Goal: Information Seeking & Learning: Check status

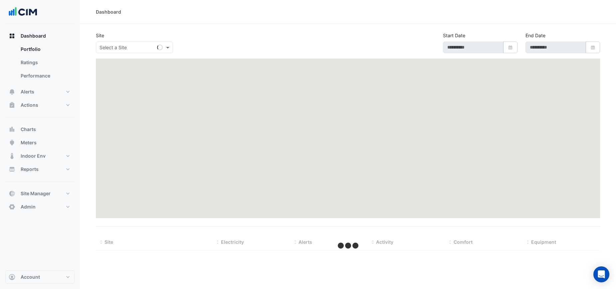
select select "***"
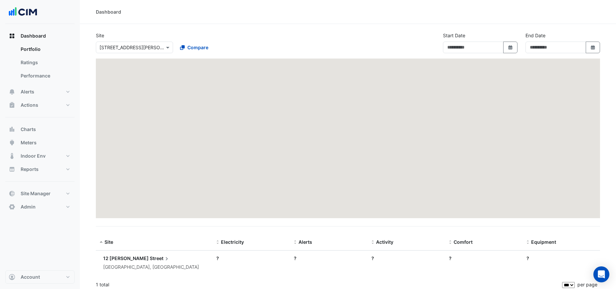
type input "**********"
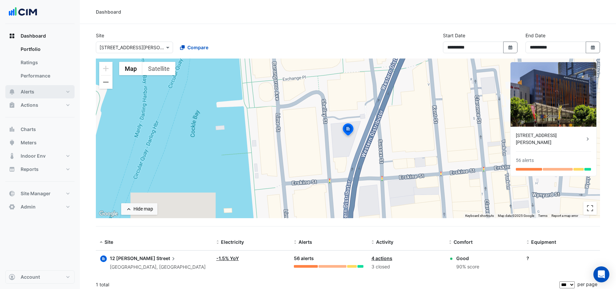
click at [33, 93] on span "Alerts" at bounding box center [28, 91] width 14 height 7
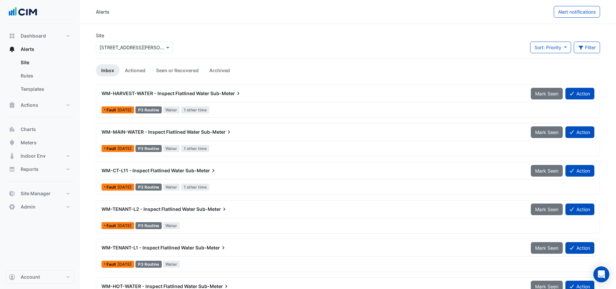
click at [176, 129] on span "WM-MAIN-WATER - Inspect Flatlined Water" at bounding box center [150, 132] width 98 height 6
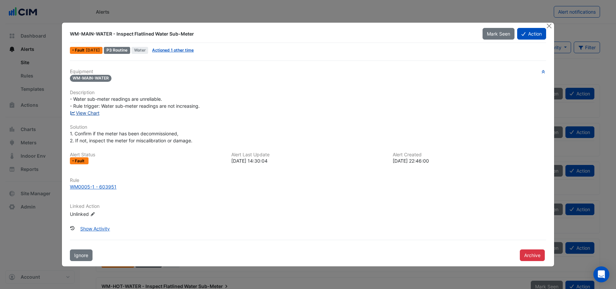
click at [89, 113] on link "View Chart" at bounding box center [85, 113] width 30 height 6
click at [550, 27] on button "Close" at bounding box center [549, 26] width 7 height 7
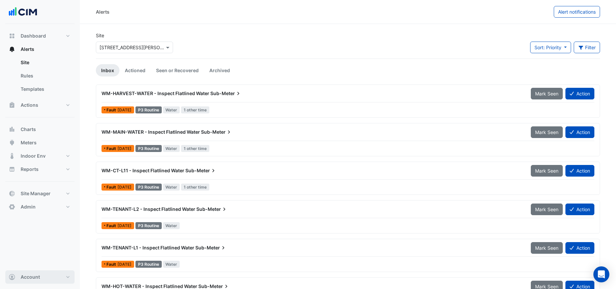
drag, startPoint x: 53, startPoint y: 275, endPoint x: 56, endPoint y: 264, distance: 11.5
click at [53, 274] on button "Account" at bounding box center [39, 276] width 69 height 13
drag, startPoint x: 56, startPoint y: 263, endPoint x: 61, endPoint y: 260, distance: 5.1
click at [56, 263] on link "Sign Out" at bounding box center [39, 259] width 63 height 13
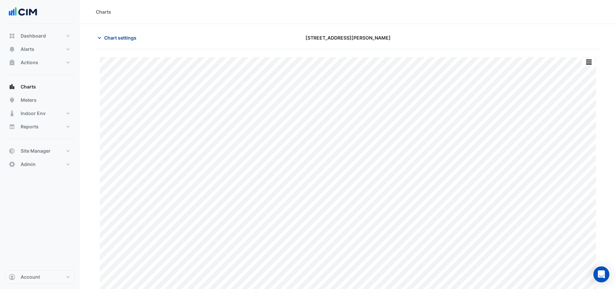
click at [129, 39] on span "Chart settings" at bounding box center [120, 37] width 32 height 7
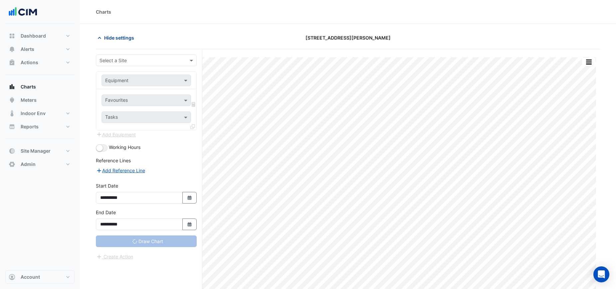
type input "**********"
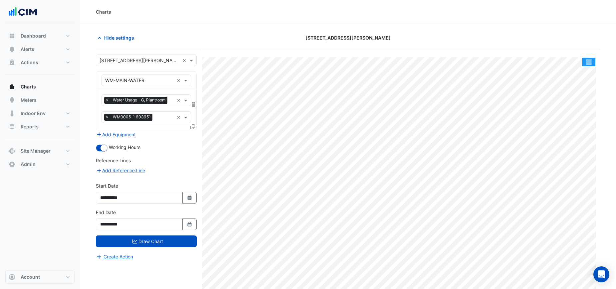
click at [587, 63] on button "button" at bounding box center [588, 62] width 13 height 8
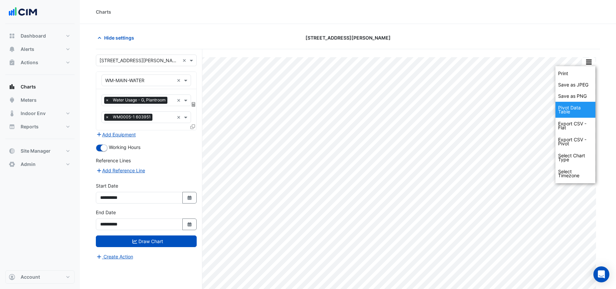
click at [572, 110] on div "Pivot Data Table" at bounding box center [575, 110] width 40 height 16
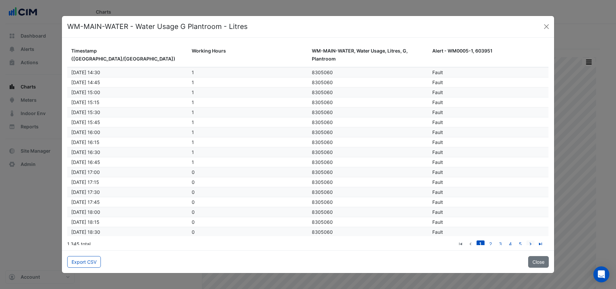
click at [530, 244] on icon "go to next page" at bounding box center [530, 244] width 8 height 7
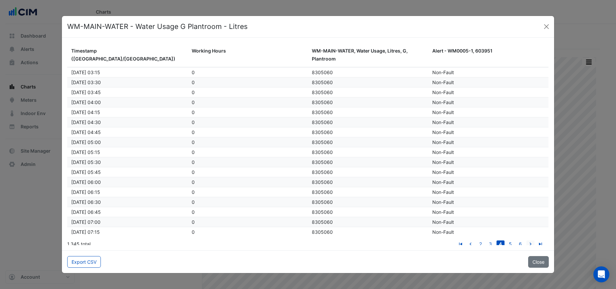
click at [530, 244] on icon "go to next page" at bounding box center [530, 244] width 8 height 7
click at [461, 244] on icon "go to first page" at bounding box center [460, 244] width 8 height 7
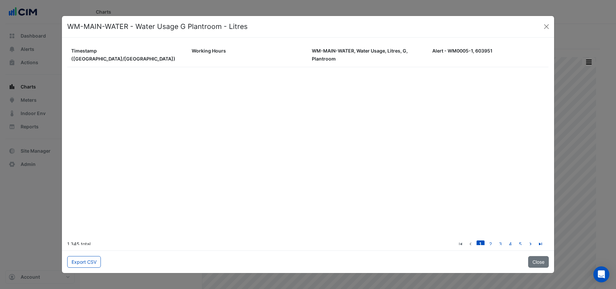
scroll to position [0, 0]
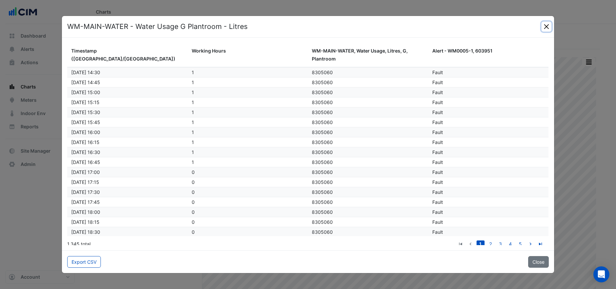
click at [547, 25] on button "Close" at bounding box center [546, 27] width 10 height 10
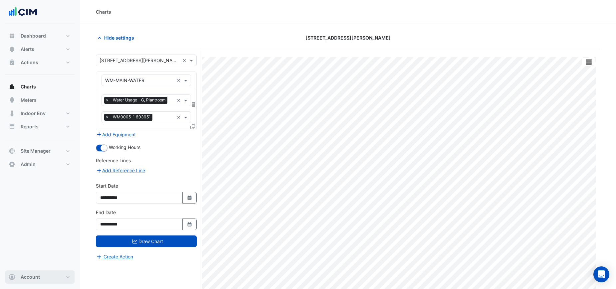
drag, startPoint x: 39, startPoint y: 277, endPoint x: 43, endPoint y: 269, distance: 9.1
click at [39, 277] on span "Account" at bounding box center [30, 277] width 19 height 7
click at [42, 263] on link "Sign Out" at bounding box center [39, 259] width 63 height 13
